Goal: Connect with others: Connect with others

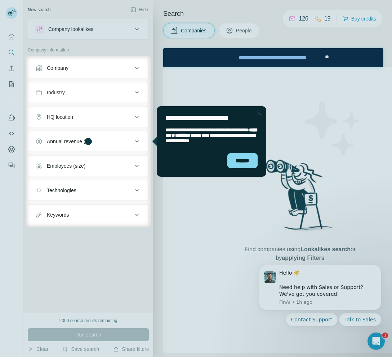
click at [259, 116] on div "Close Step" at bounding box center [259, 113] width 9 height 9
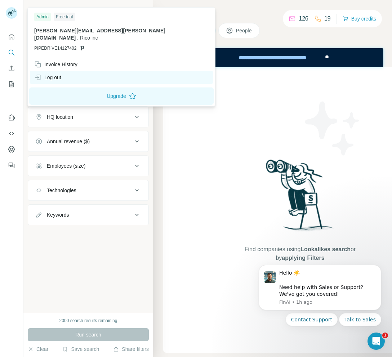
click at [49, 74] on div "Log out" at bounding box center [47, 77] width 27 height 7
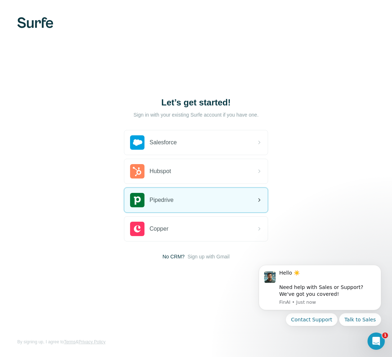
click at [156, 205] on div "Pipedrive" at bounding box center [152, 200] width 44 height 14
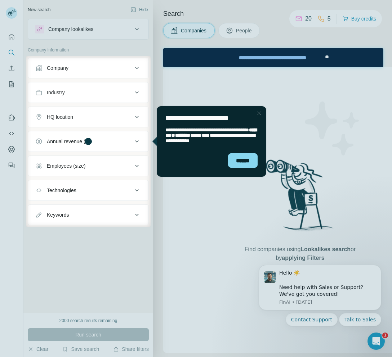
click at [11, 13] on div at bounding box center [196, 28] width 392 height 56
click at [262, 111] on div "Close Step" at bounding box center [259, 113] width 9 height 9
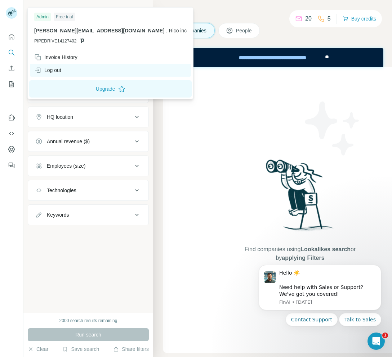
click at [61, 70] on div "Log out" at bounding box center [47, 70] width 27 height 7
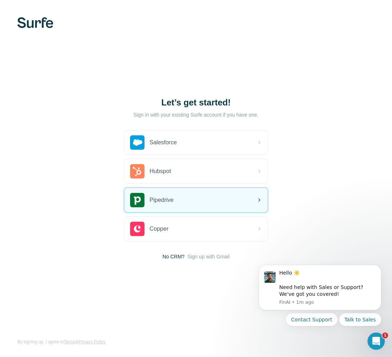
click at [183, 196] on div "Pipedrive" at bounding box center [195, 200] width 143 height 24
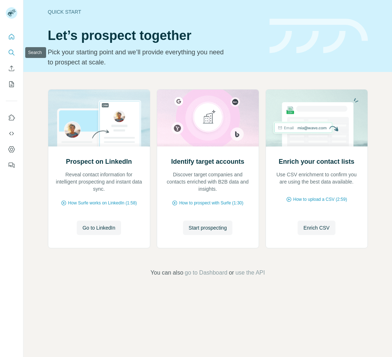
click at [14, 52] on icon "Search" at bounding box center [11, 52] width 7 height 7
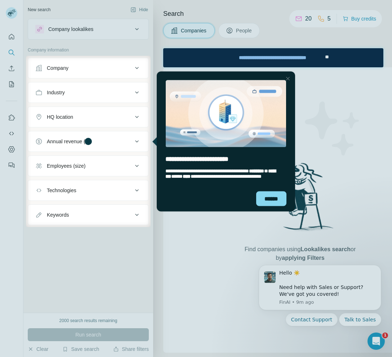
click at [289, 79] on div "Close Step" at bounding box center [288, 78] width 9 height 9
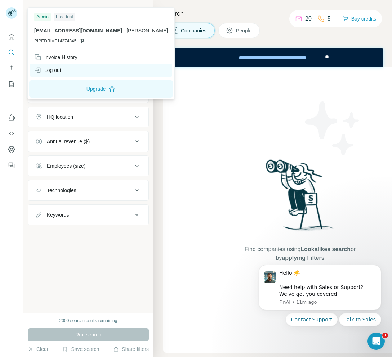
click at [58, 70] on div "Log out" at bounding box center [47, 70] width 27 height 7
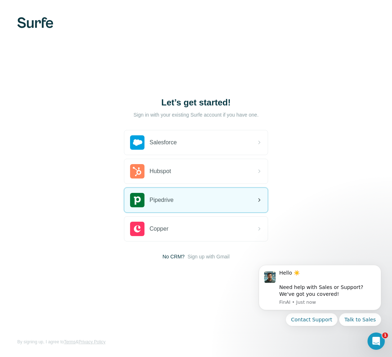
drag, startPoint x: 168, startPoint y: 194, endPoint x: 168, endPoint y: 190, distance: 4.4
click at [168, 194] on div "Pipedrive" at bounding box center [152, 200] width 44 height 14
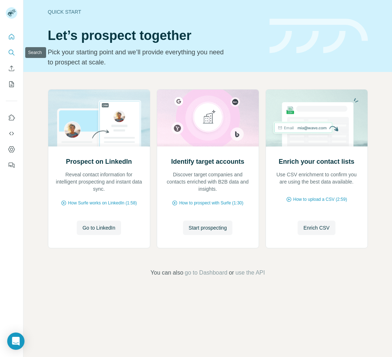
click at [13, 50] on icon "Search" at bounding box center [11, 52] width 7 height 7
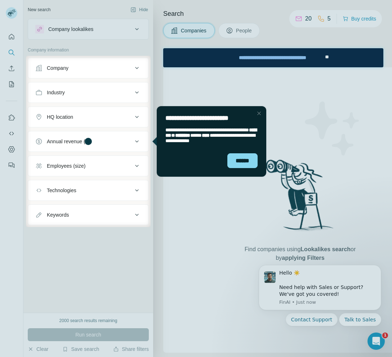
click at [15, 16] on div at bounding box center [196, 28] width 392 height 56
click at [258, 114] on div "Close Step" at bounding box center [259, 113] width 9 height 9
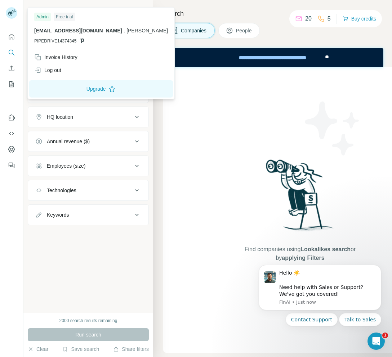
click at [17, 16] on div at bounding box center [12, 13] width 12 height 12
click at [69, 68] on div "Log out" at bounding box center [101, 70] width 142 height 13
